Goal: Task Accomplishment & Management: Use online tool/utility

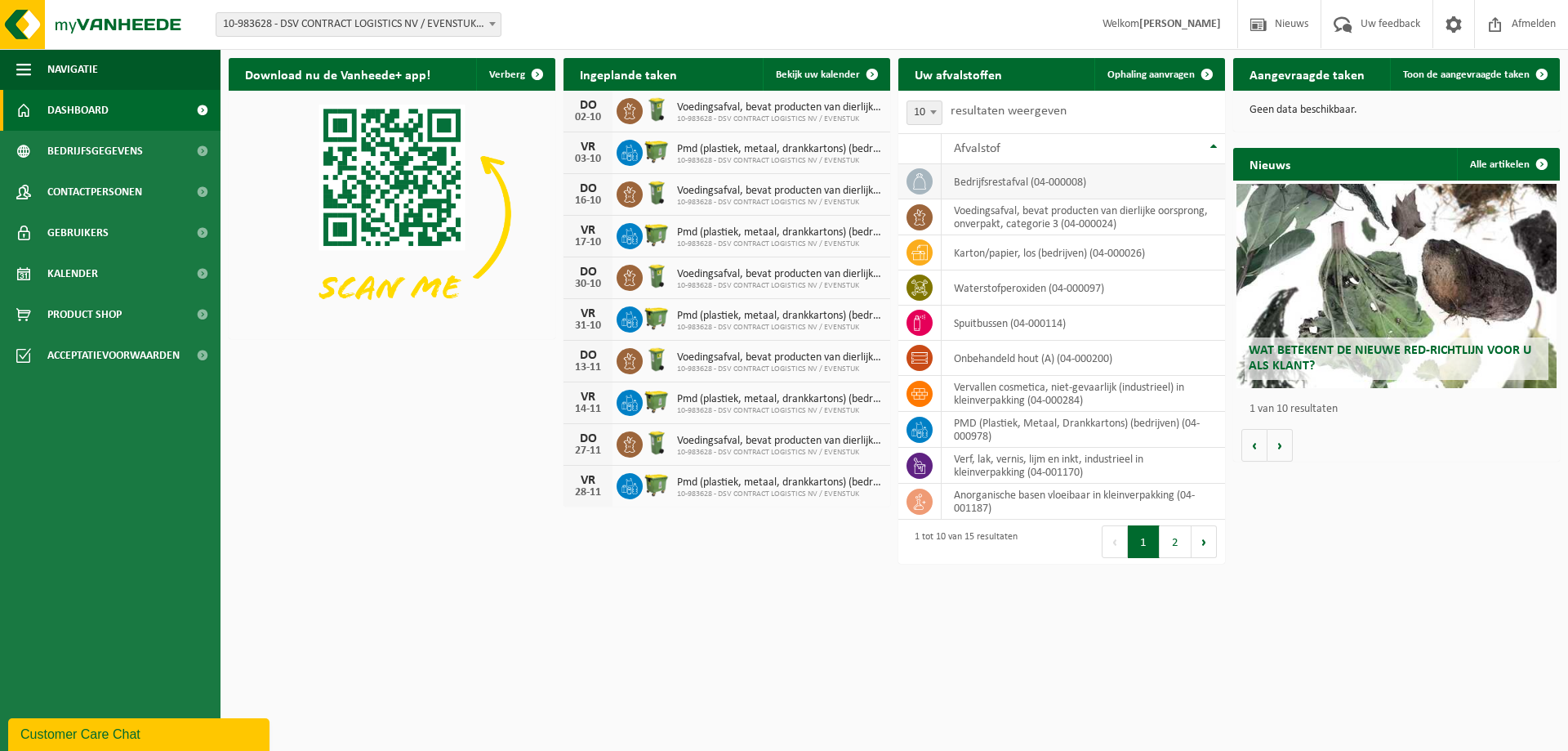
click at [995, 183] on td "bedrijfsrestafval (04-000008)" at bounding box center [1083, 182] width 283 height 35
click at [920, 182] on icon at bounding box center [919, 181] width 17 height 17
click at [919, 181] on icon at bounding box center [919, 181] width 17 height 17
click at [1207, 71] on span at bounding box center [1206, 73] width 32 height 32
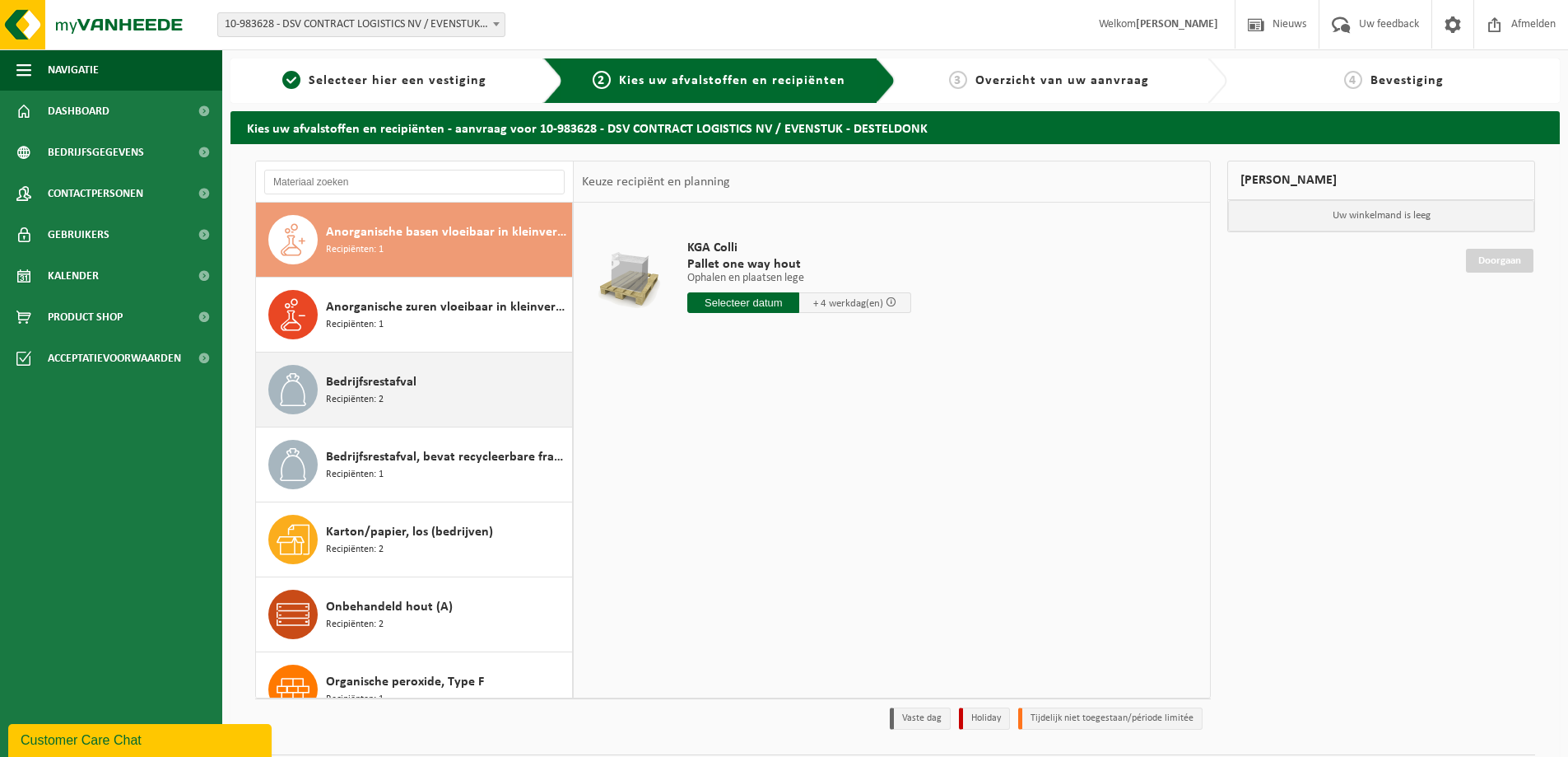
click at [304, 388] on icon at bounding box center [292, 389] width 32 height 32
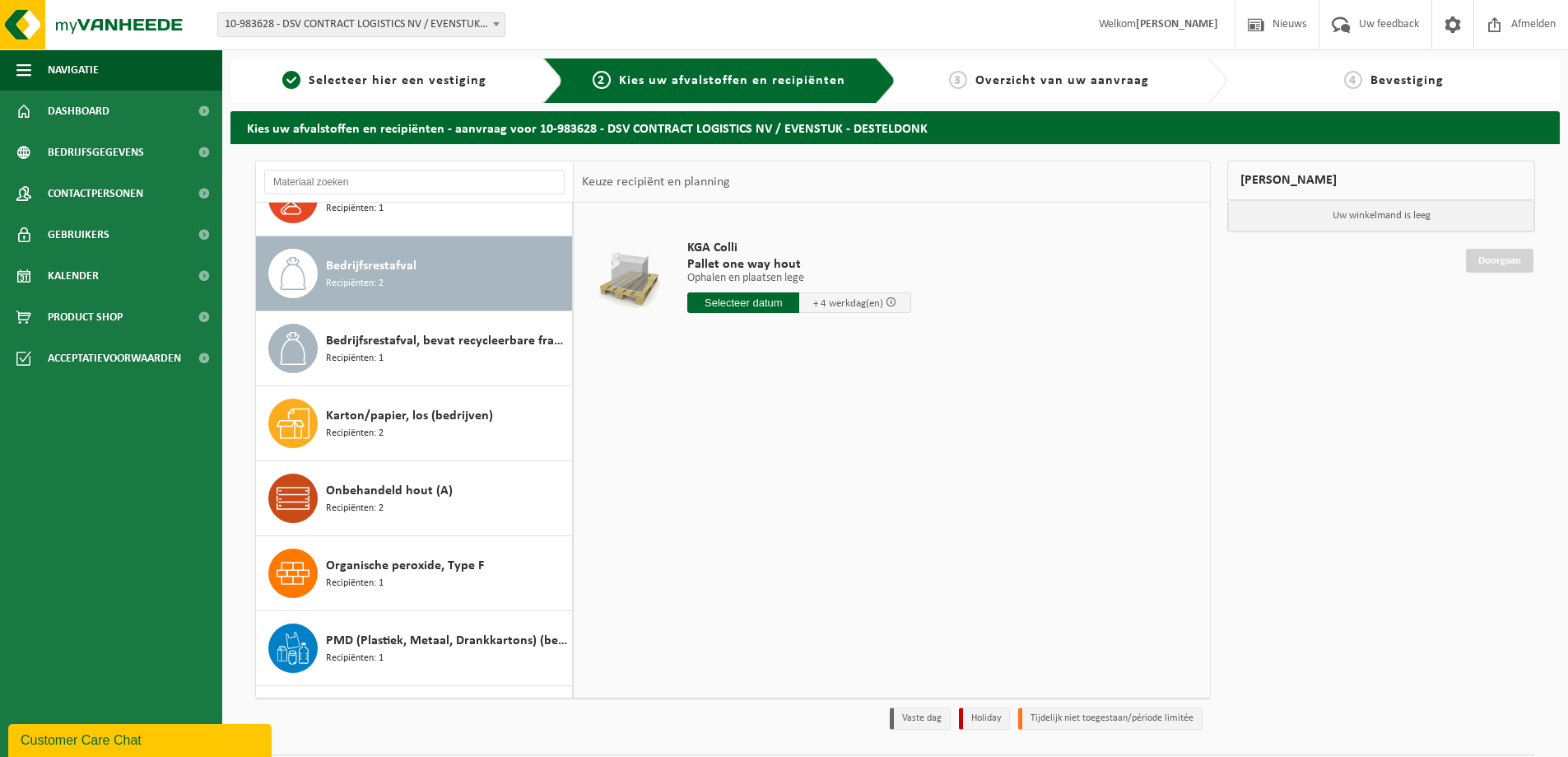
scroll to position [150, 0]
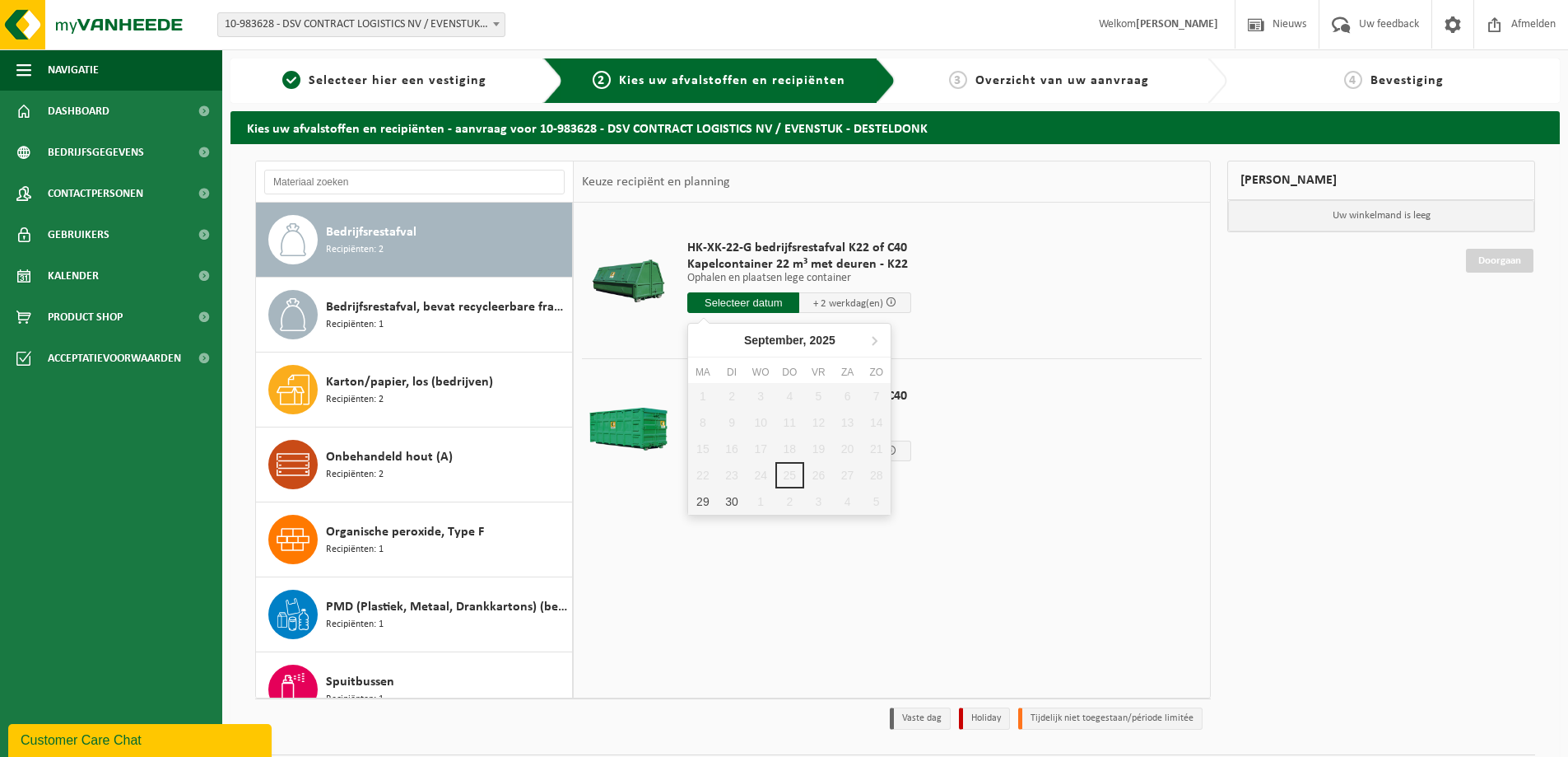
click at [758, 303] on input "text" at bounding box center [743, 302] width 112 height 21
click at [708, 500] on div "29" at bounding box center [702, 501] width 29 height 27
type input "Van 2025-09-29"
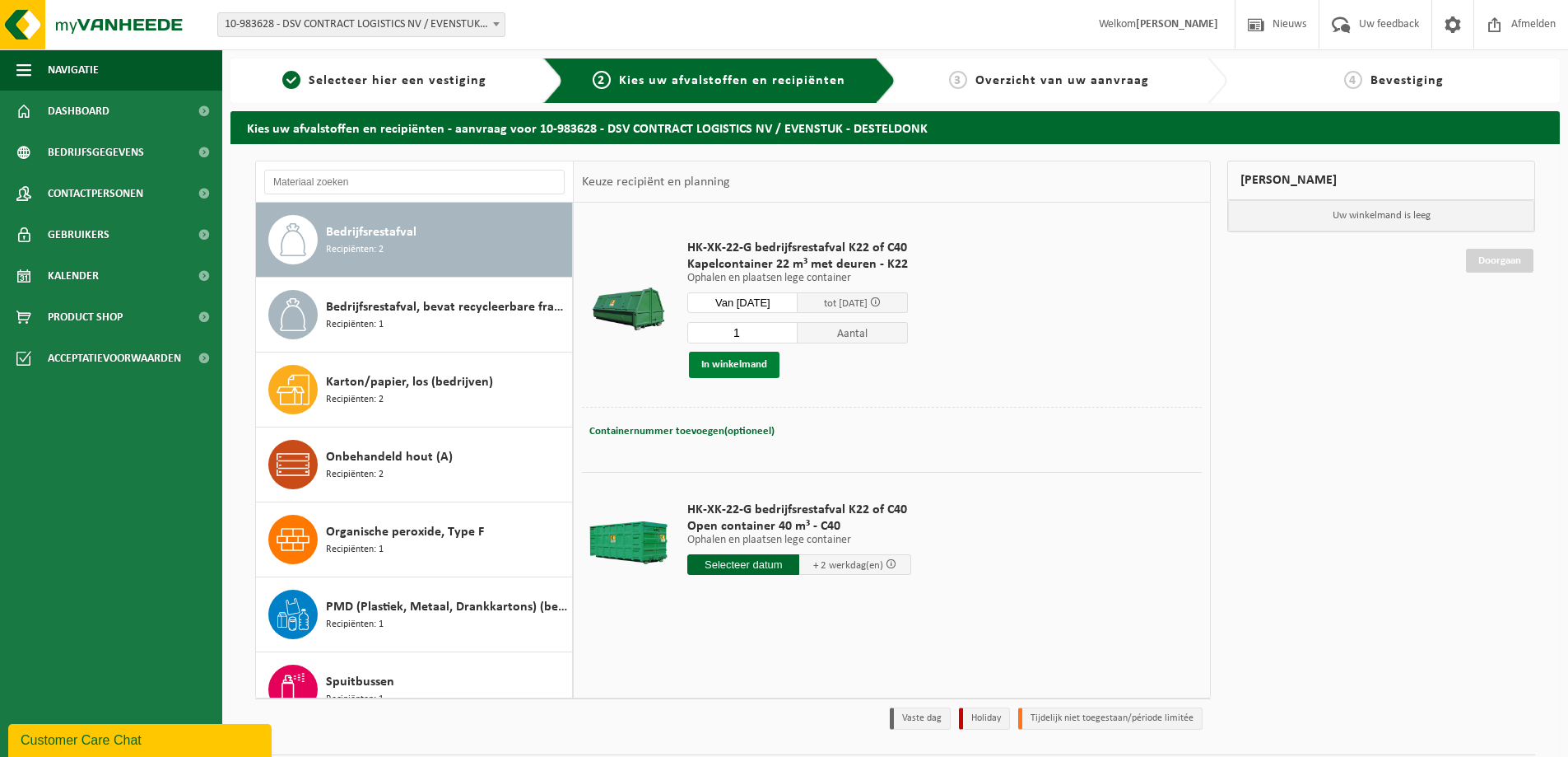
click at [754, 364] on button "In winkelmand" at bounding box center [734, 364] width 91 height 27
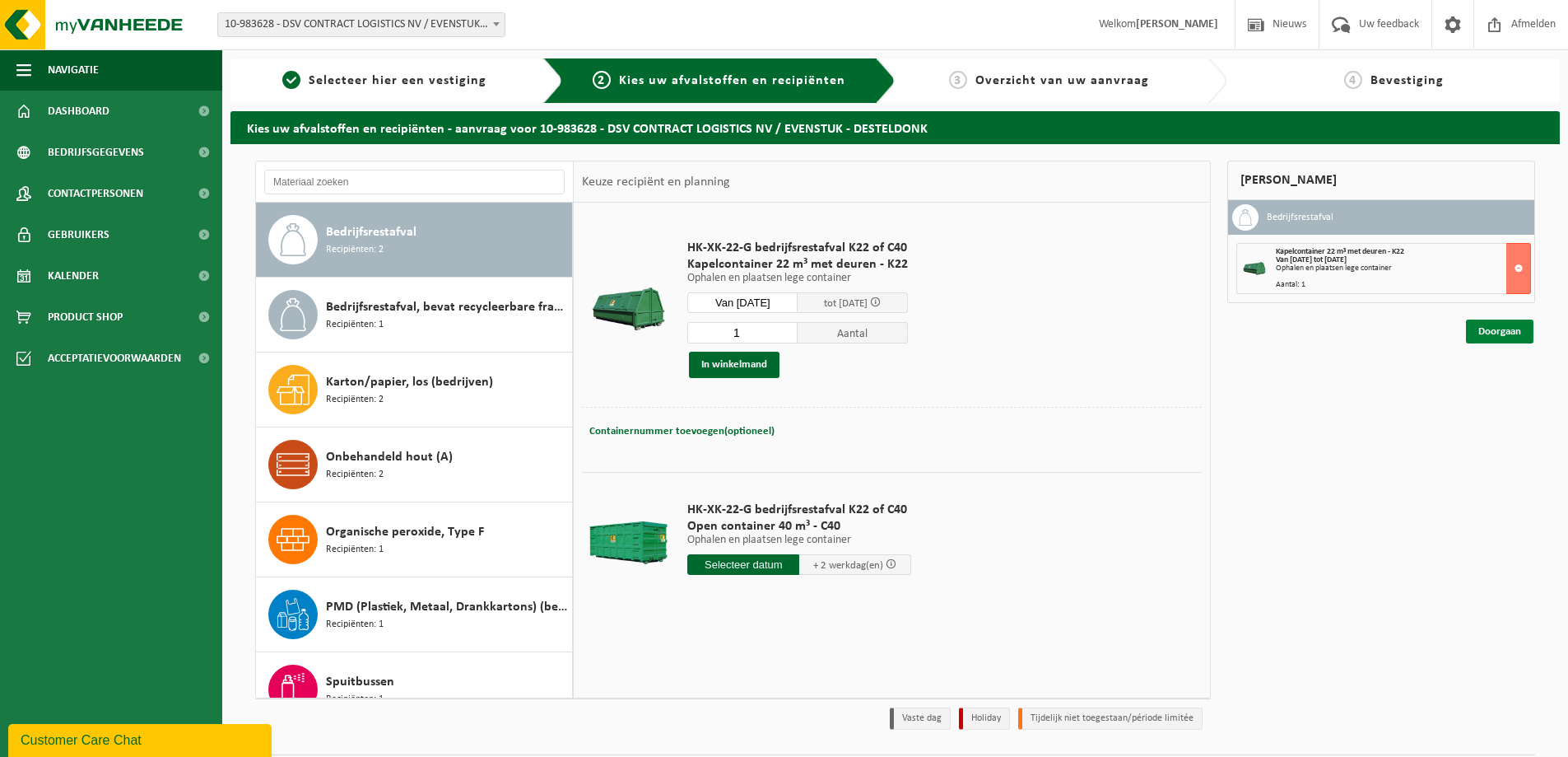
click at [1489, 326] on link "Doorgaan" at bounding box center [1500, 331] width 68 height 24
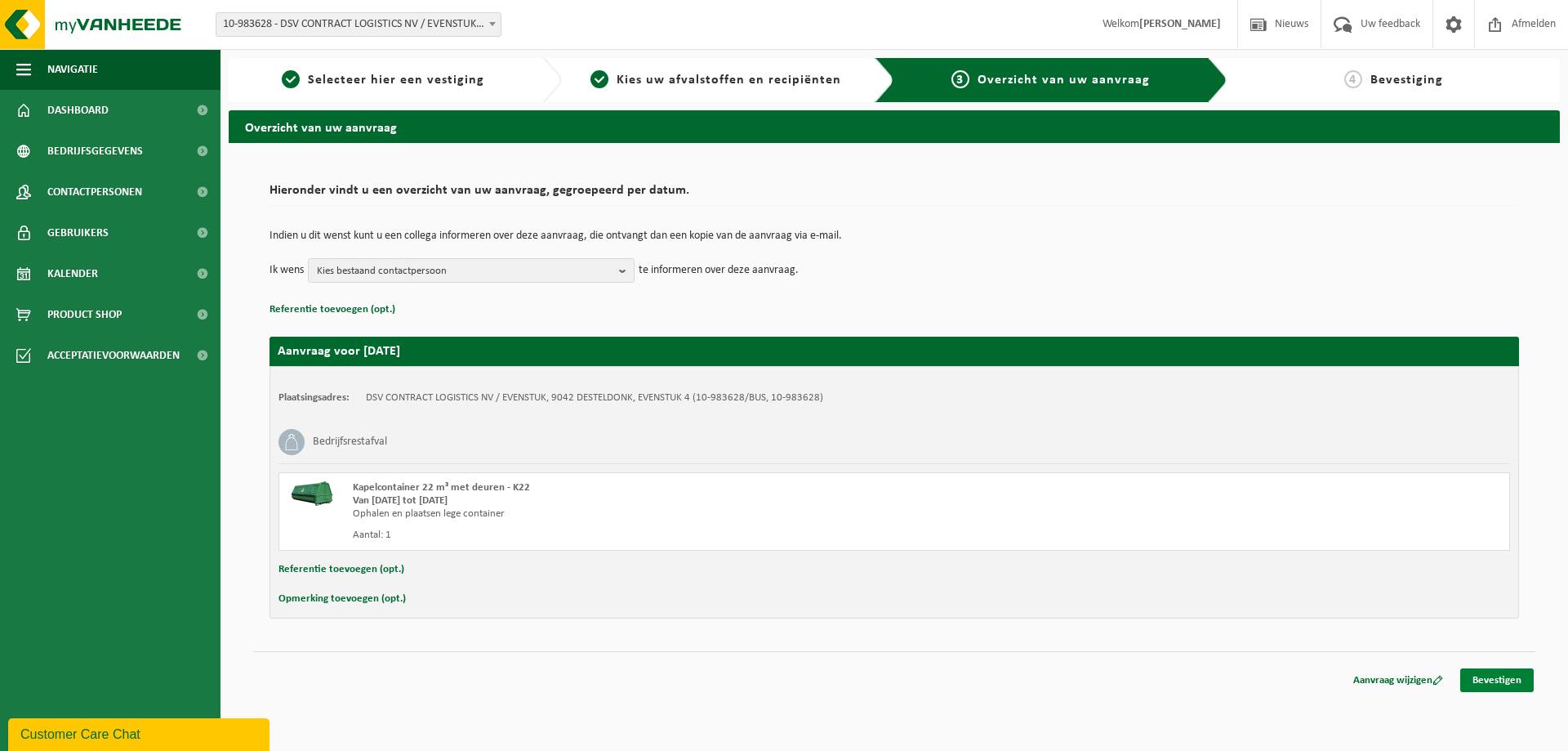
click at [1494, 675] on link "Bevestigen" at bounding box center [1496, 680] width 73 height 23
